Goal: Browse casually: Explore the website without a specific task or goal

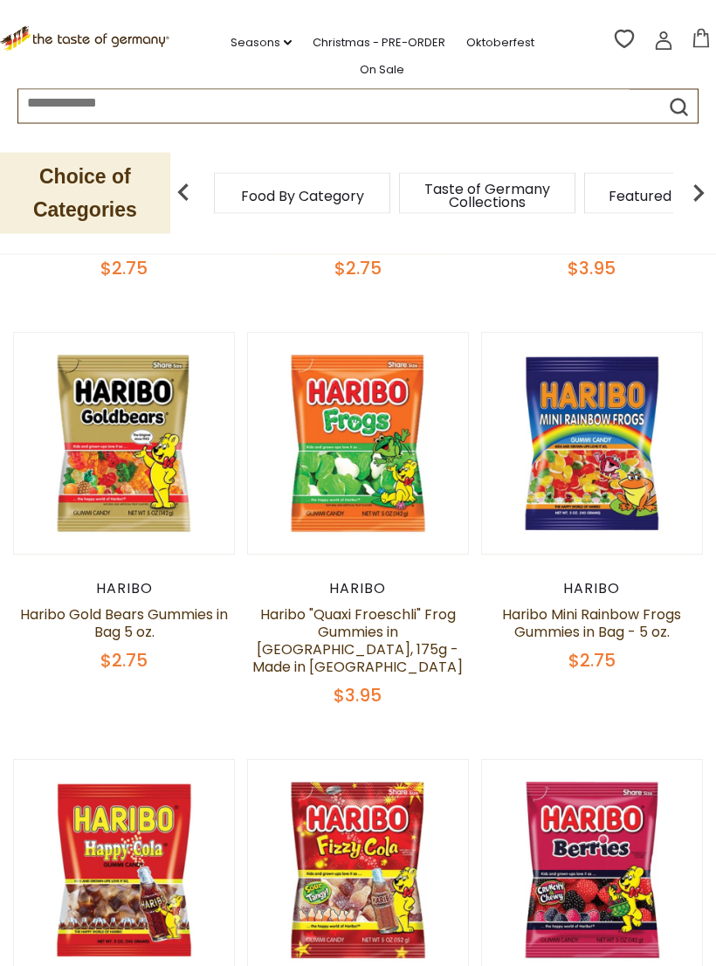
scroll to position [492, 0]
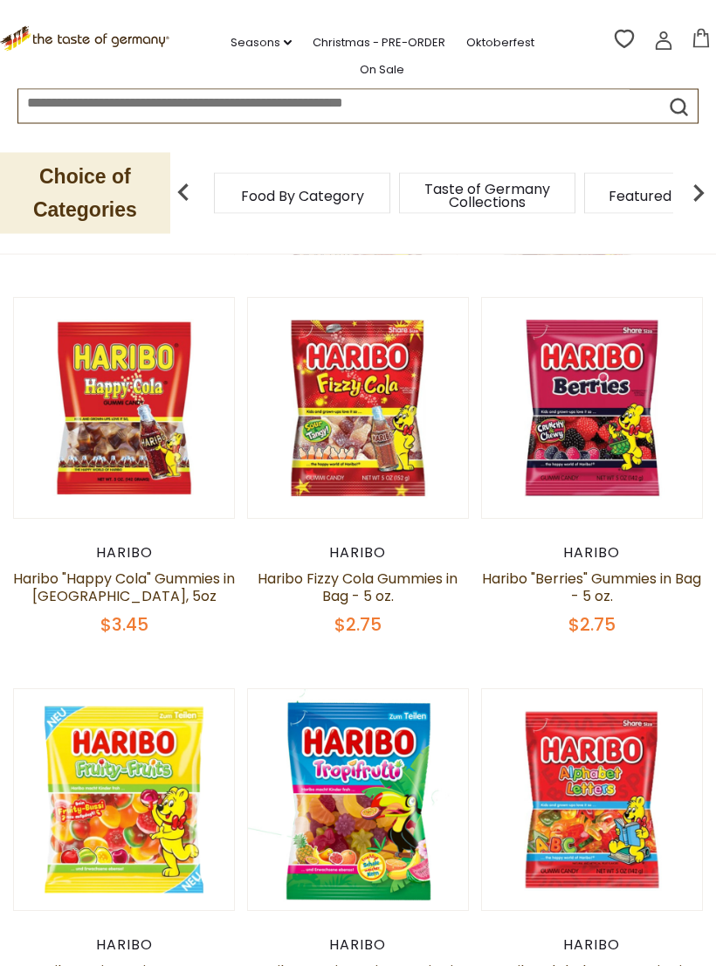
scroll to position [913, 0]
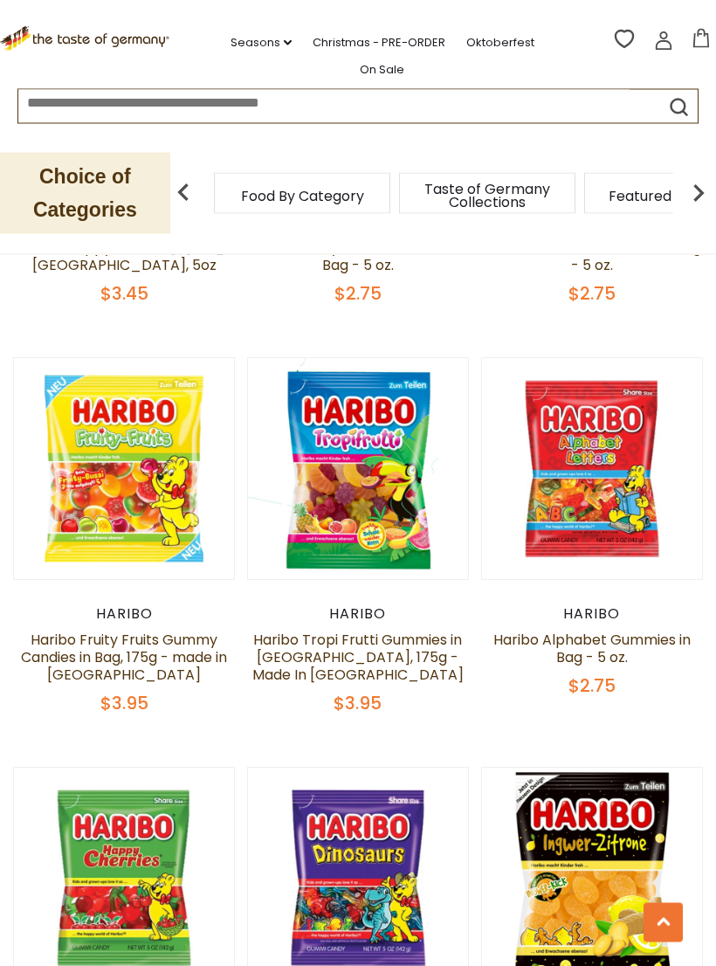
scroll to position [1244, 0]
click at [678, 675] on div "$2.75" at bounding box center [592, 686] width 222 height 22
click at [604, 203] on button "Quick View" at bounding box center [592, 183] width 118 height 39
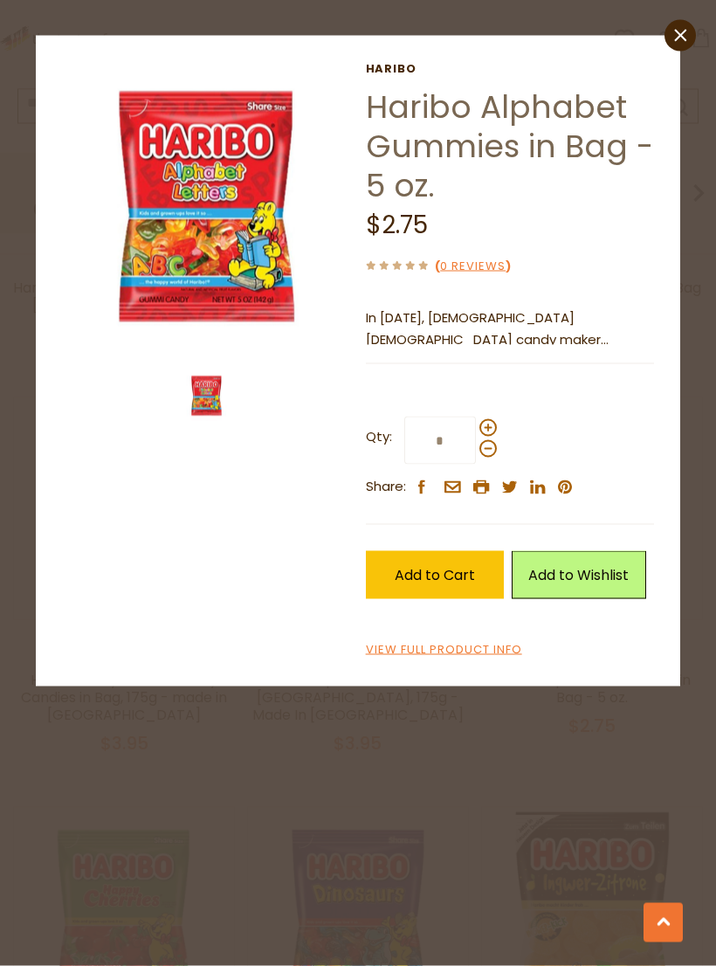
scroll to position [1205, 0]
click at [688, 33] on link "close" at bounding box center [679, 35] width 31 height 31
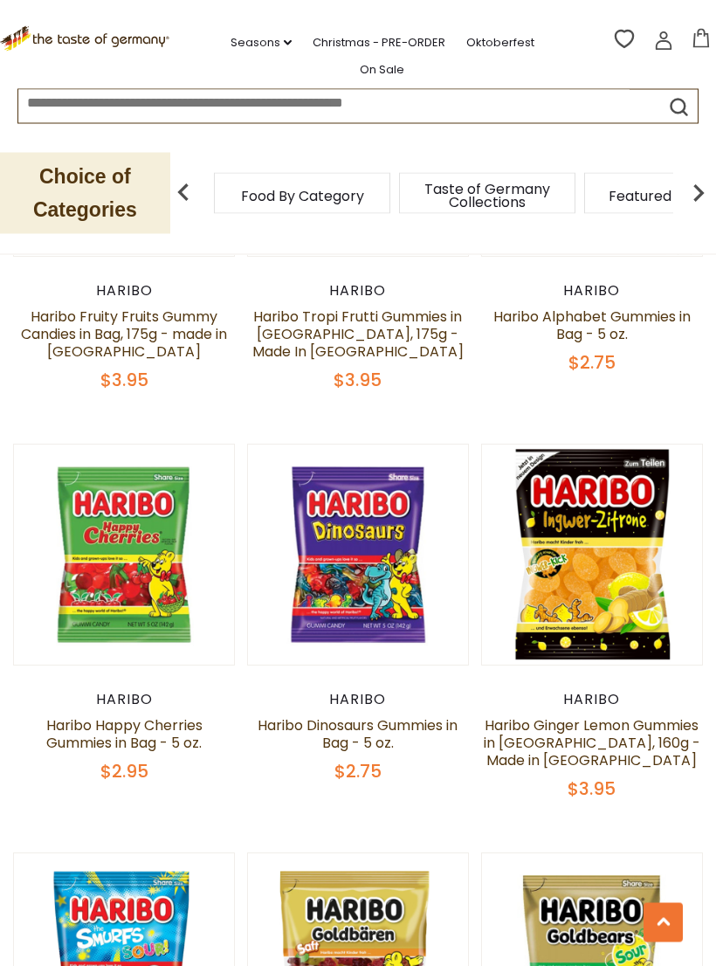
scroll to position [1571, 0]
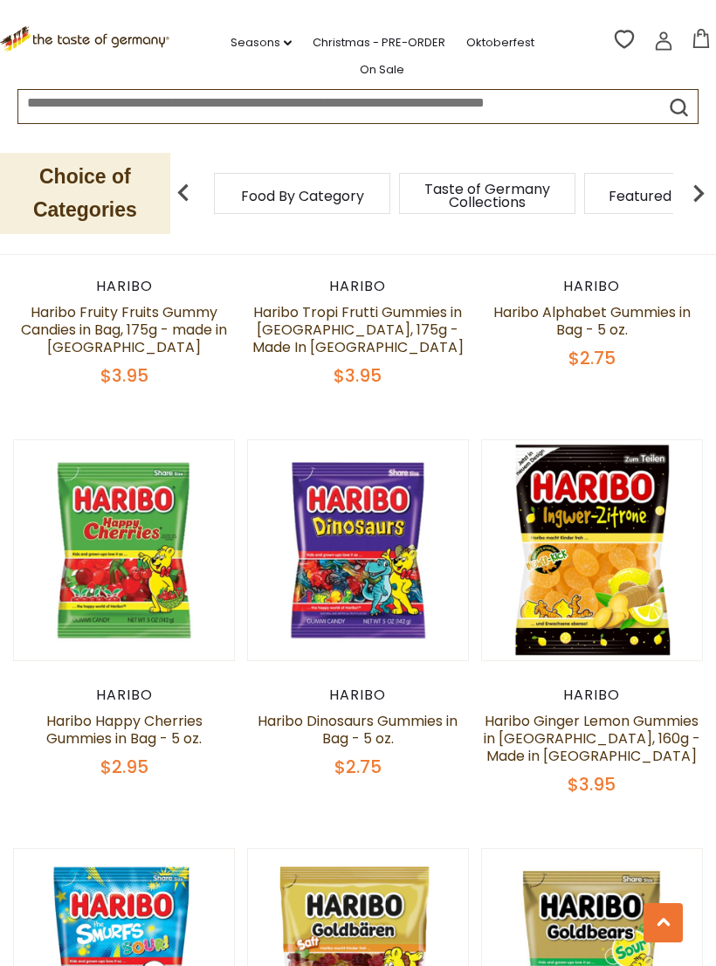
click at [366, 285] on button "Quick View" at bounding box center [358, 265] width 118 height 39
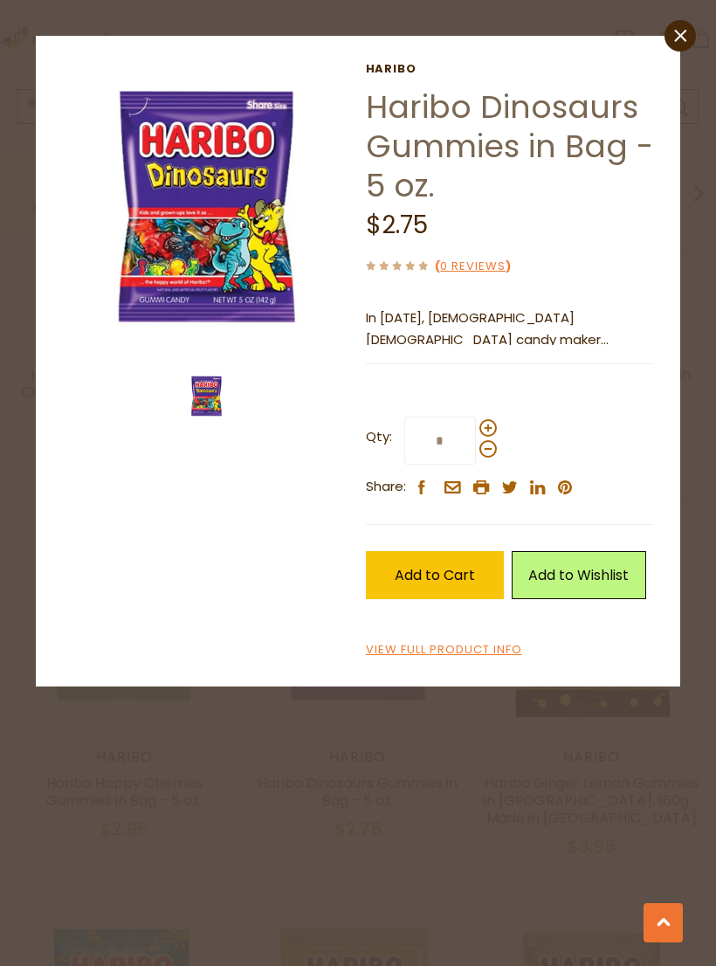
scroll to position [1507, 0]
click at [214, 392] on img at bounding box center [207, 396] width 50 height 50
click at [206, 223] on img at bounding box center [206, 206] width 289 height 289
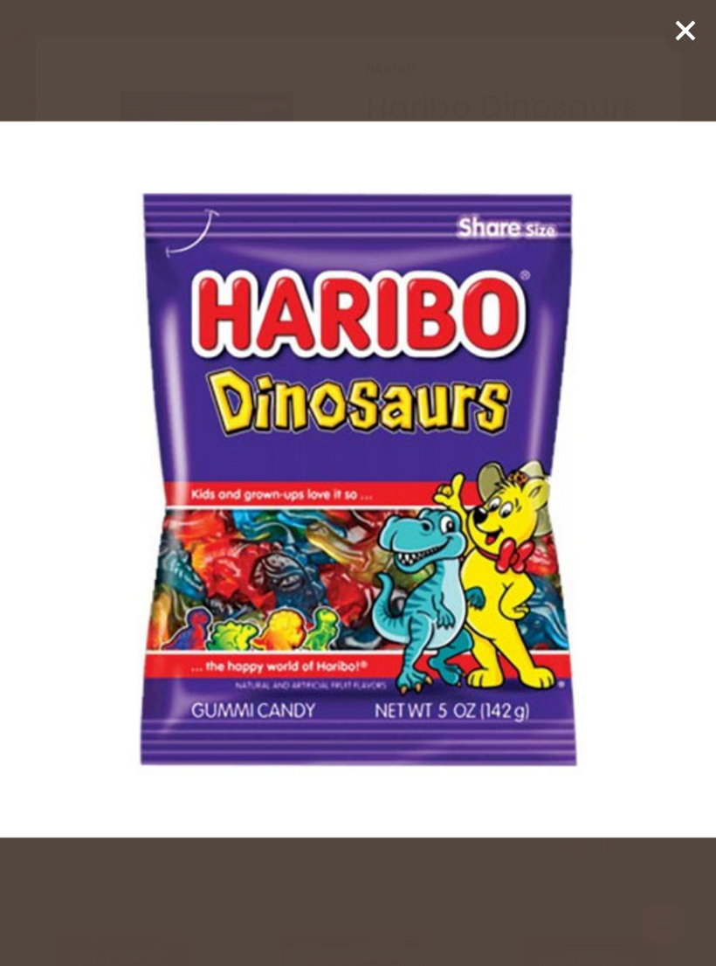
click at [684, 30] on line at bounding box center [685, 30] width 17 height 17
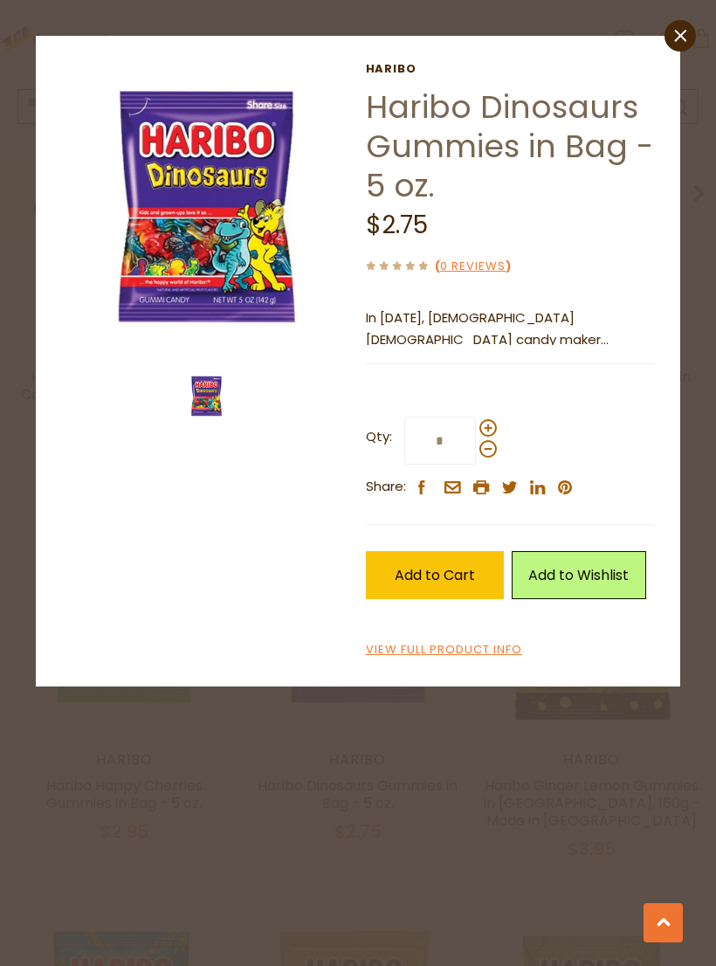
click at [682, 36] on icon at bounding box center [680, 36] width 12 height 12
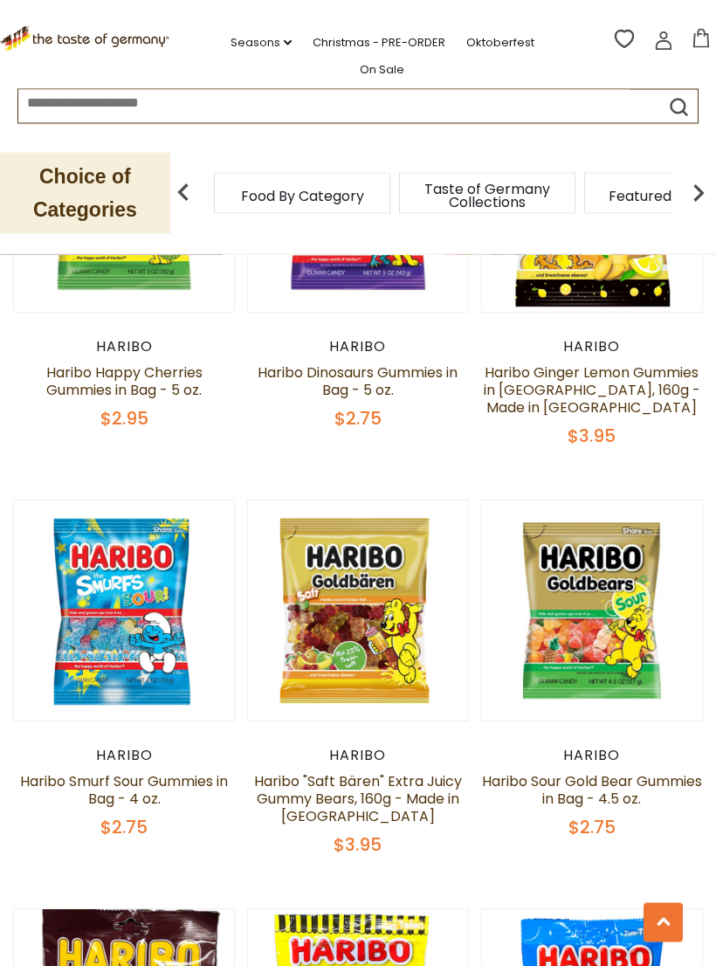
scroll to position [1920, 0]
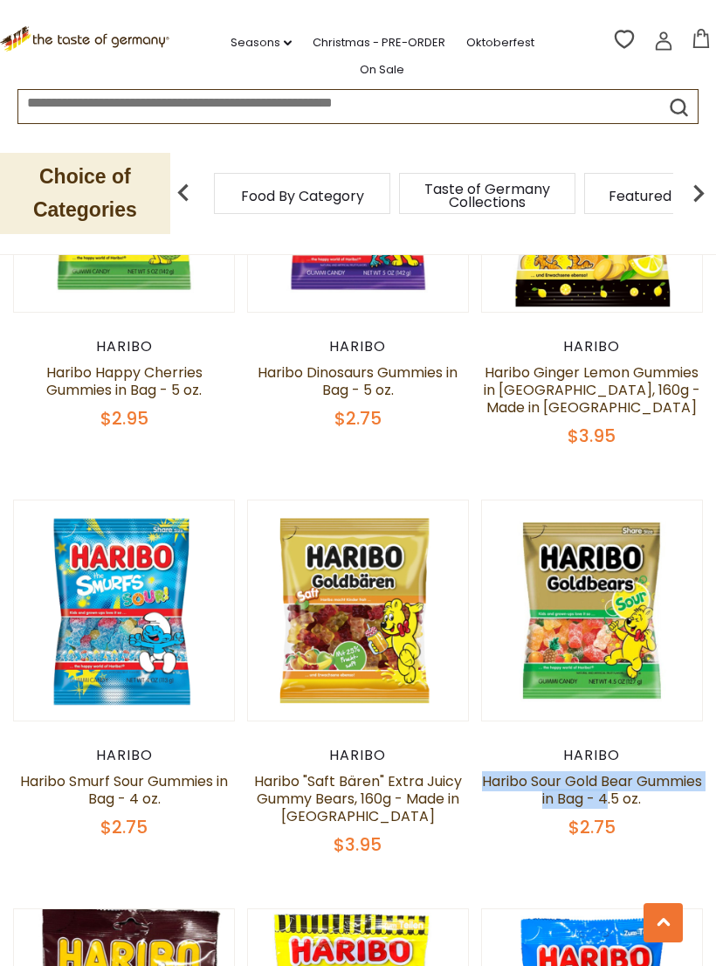
click at [684, 842] on div "Quick View [GEOGRAPHIC_DATA] Haribo Peaches Gummies in Bag - 5 oz. $2.75 [GEOGR…" at bounding box center [358, 899] width 690 height 4855
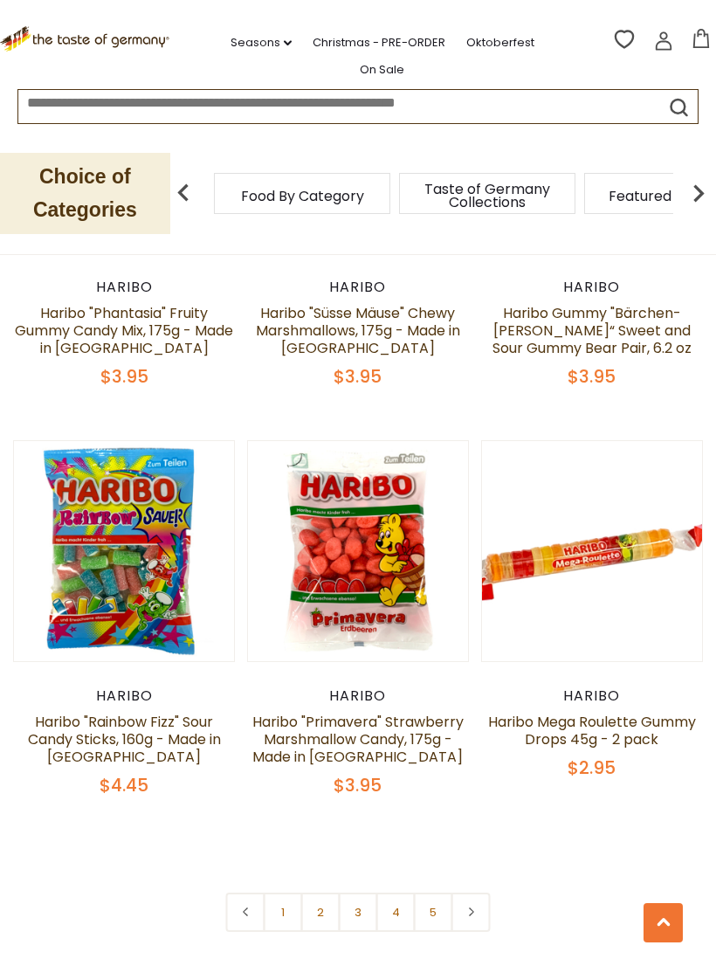
scroll to position [4400, 0]
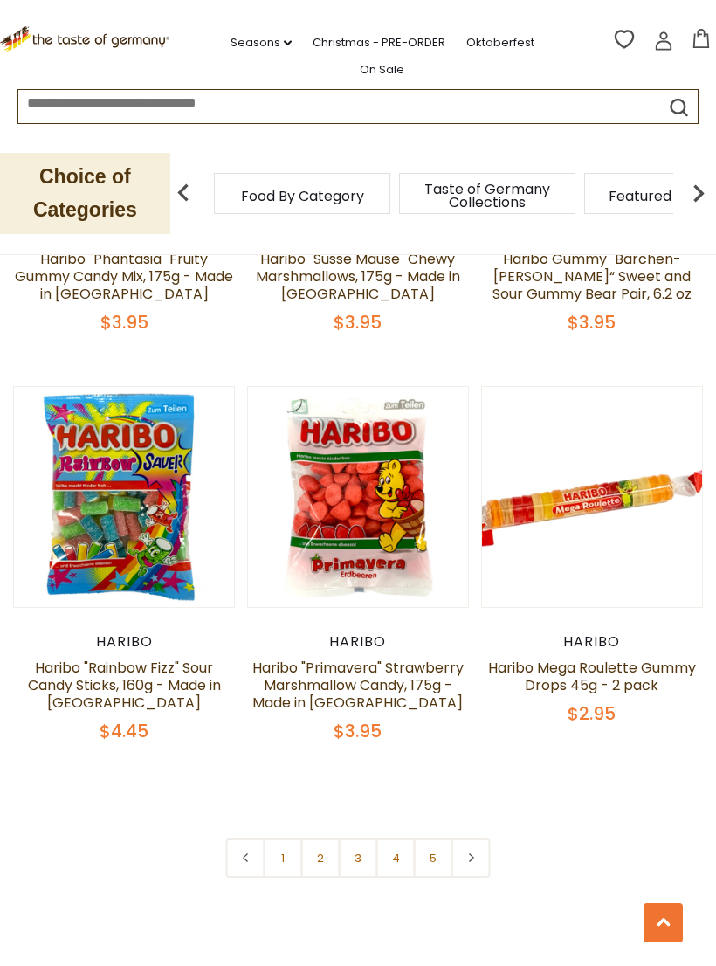
click at [320, 838] on link "2" at bounding box center [320, 857] width 39 height 39
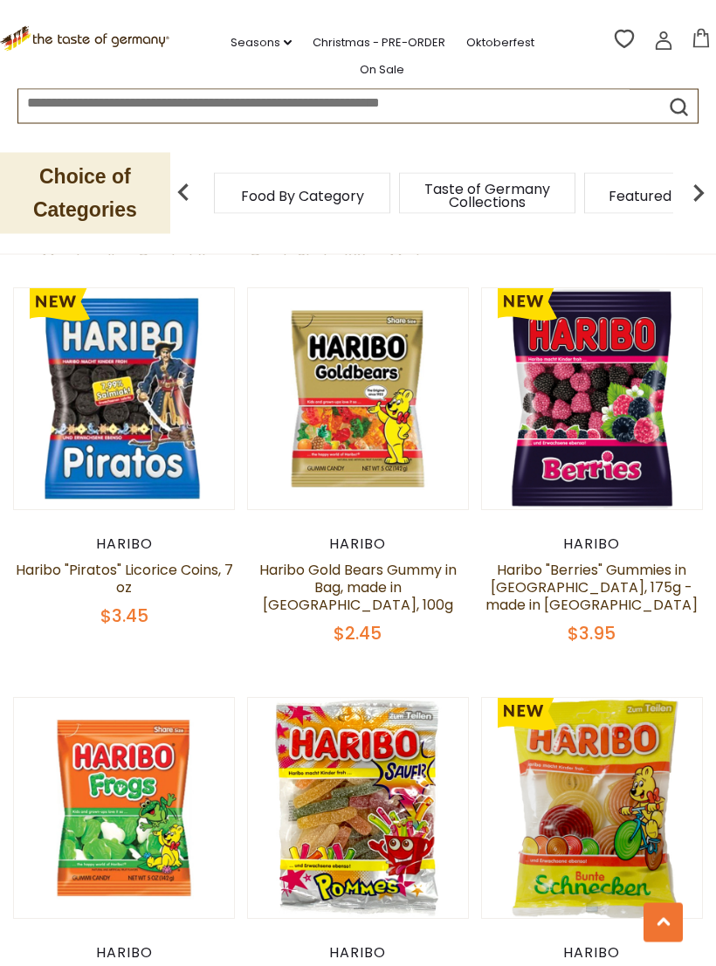
scroll to position [1384, 0]
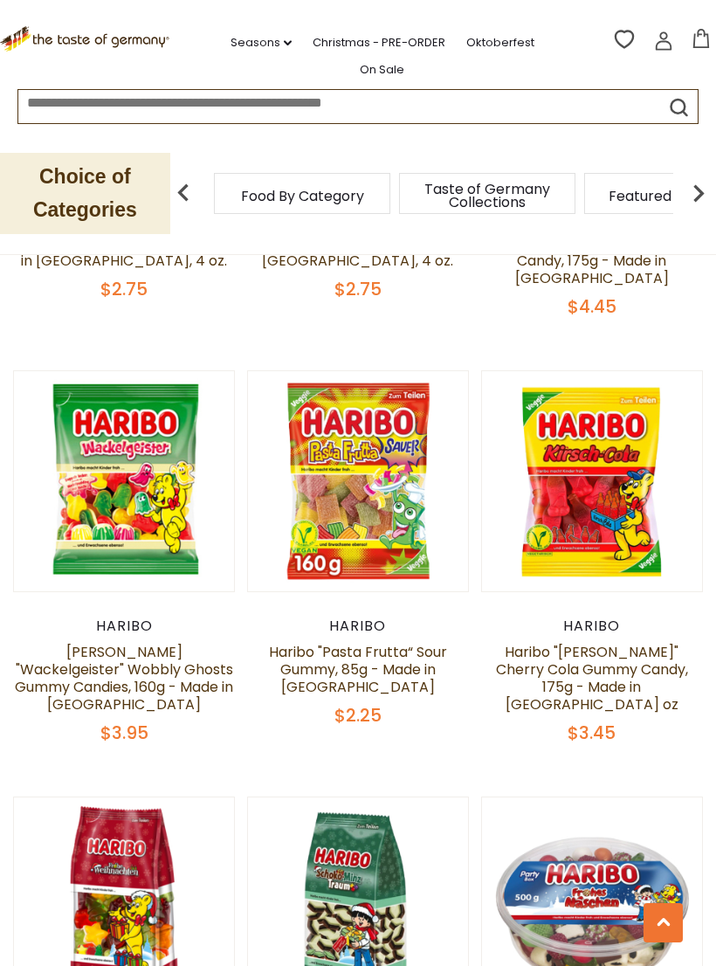
scroll to position [2992, 0]
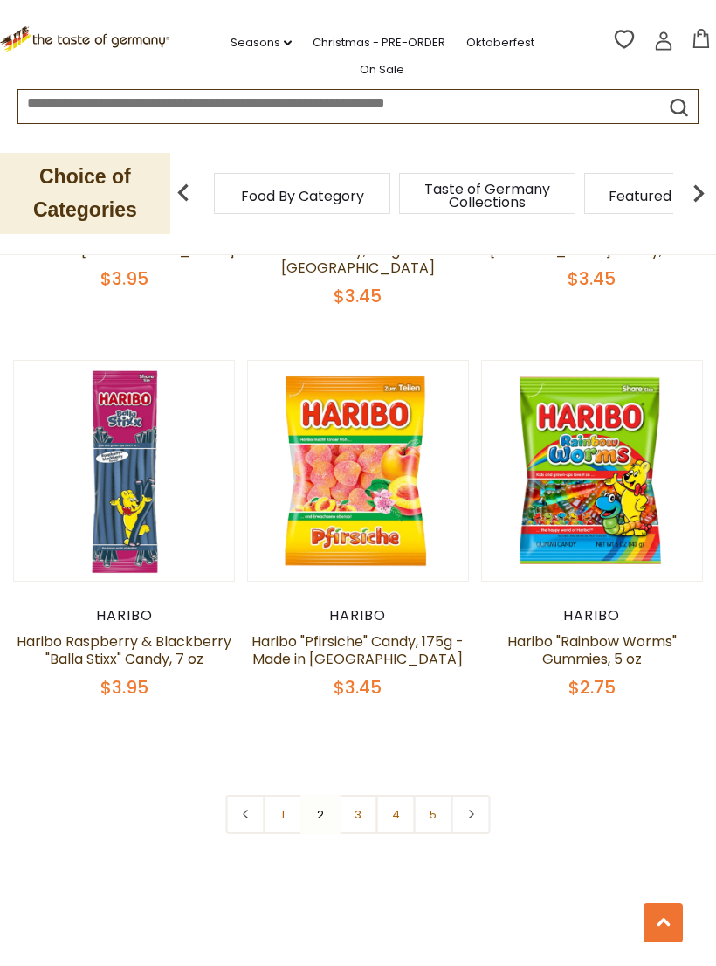
click at [366, 794] on link "3" at bounding box center [358, 813] width 39 height 39
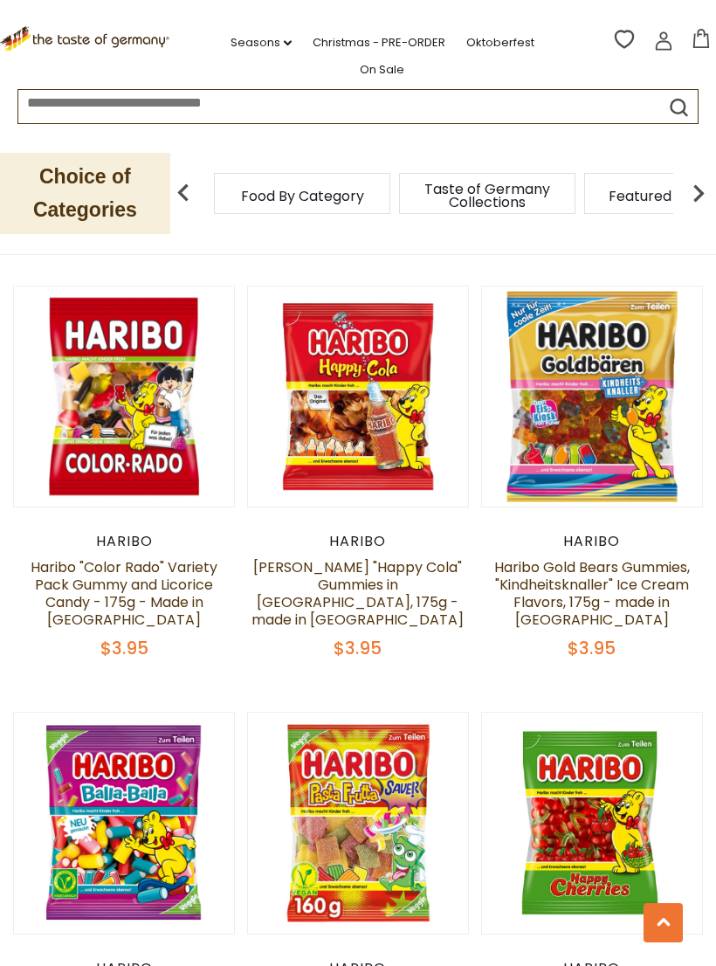
scroll to position [3811, 0]
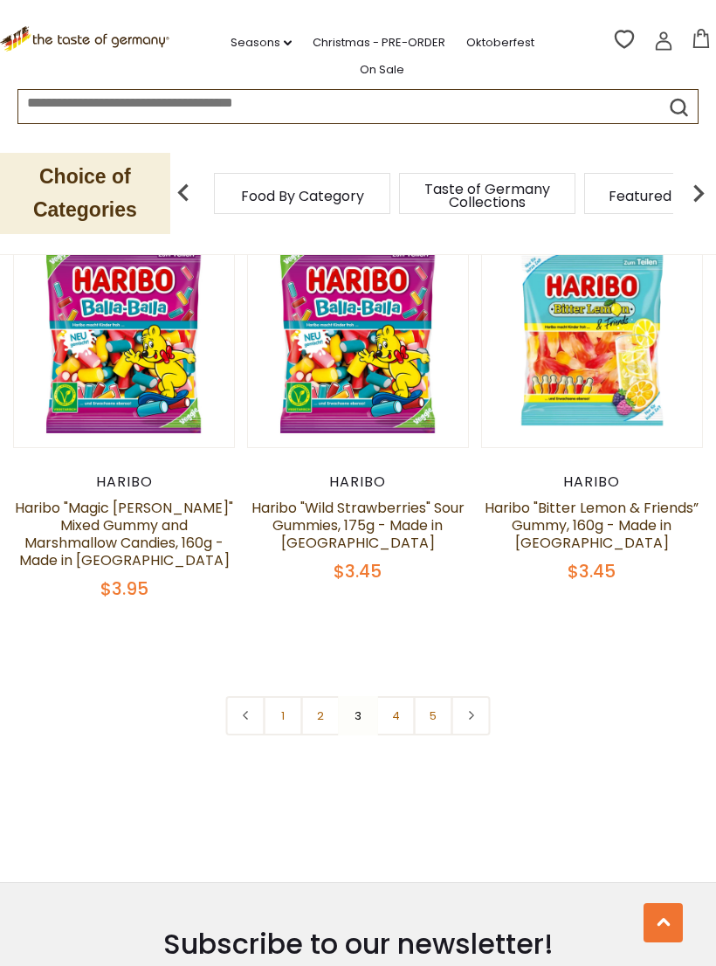
click at [396, 696] on link "4" at bounding box center [395, 715] width 39 height 39
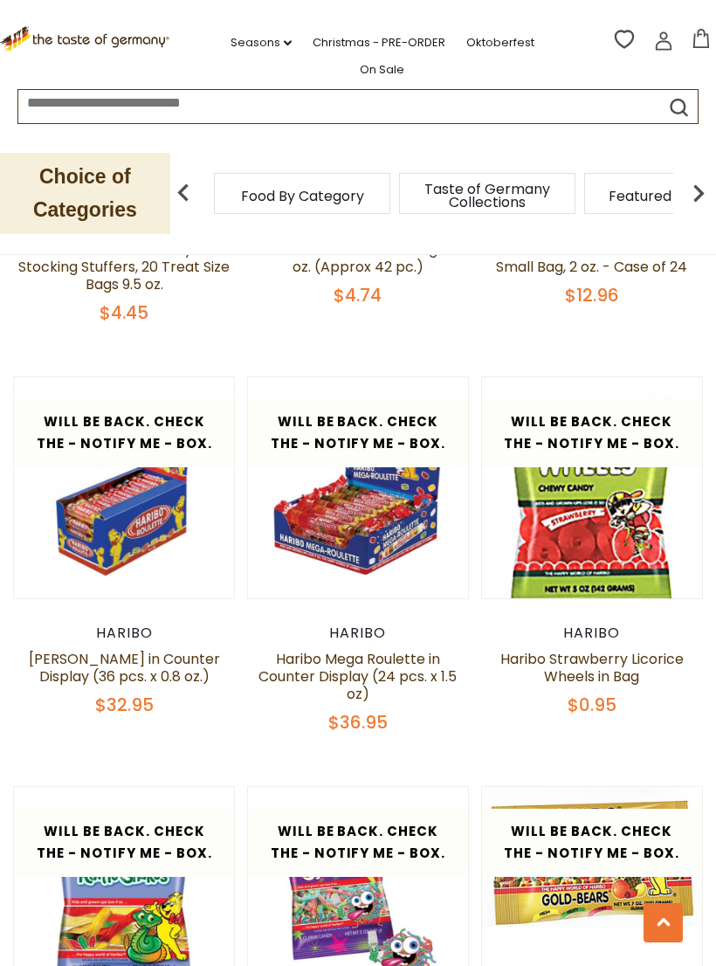
scroll to position [2501, 0]
